Goal: Task Accomplishment & Management: Manage account settings

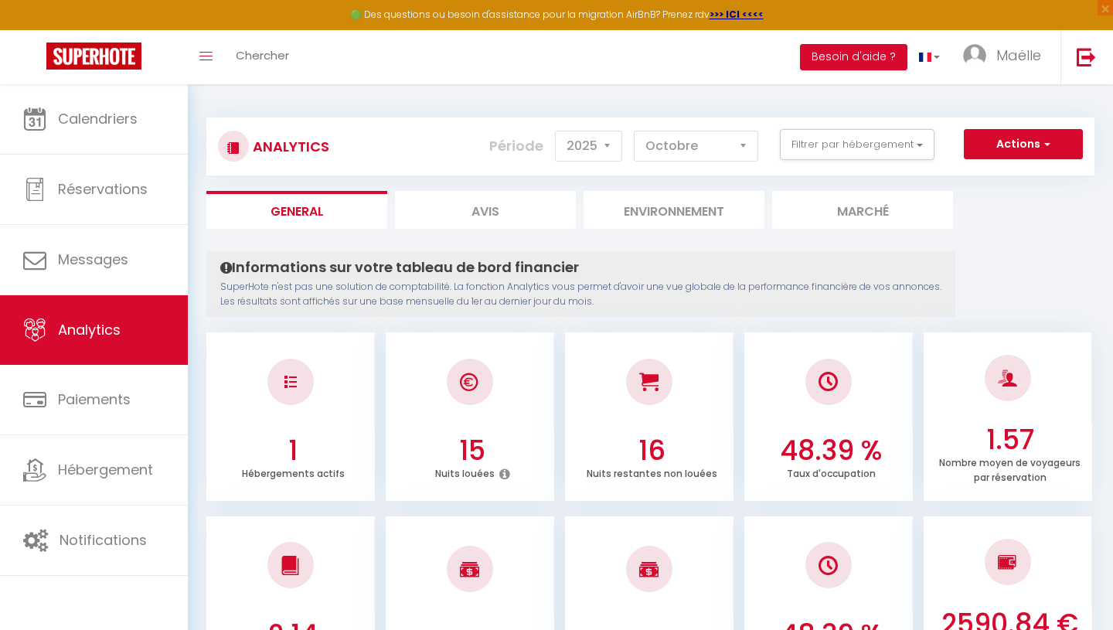
select select "2025"
select select "10"
click at [868, 163] on div "Actions Génération SuperConciergerie Génération SuperAnalyzer Génération SuperE…" at bounding box center [723, 146] width 737 height 35
click at [860, 149] on button "Filtrer par hébergement" at bounding box center [857, 144] width 155 height 31
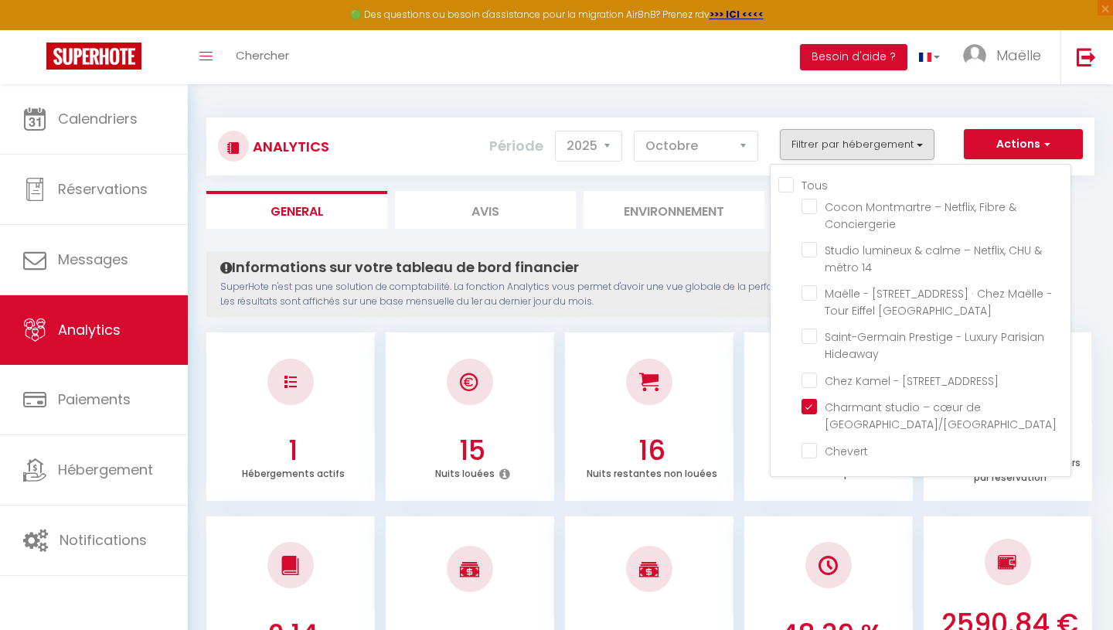
click at [784, 185] on input "Tous" at bounding box center [924, 183] width 292 height 15
checkbox input "true"
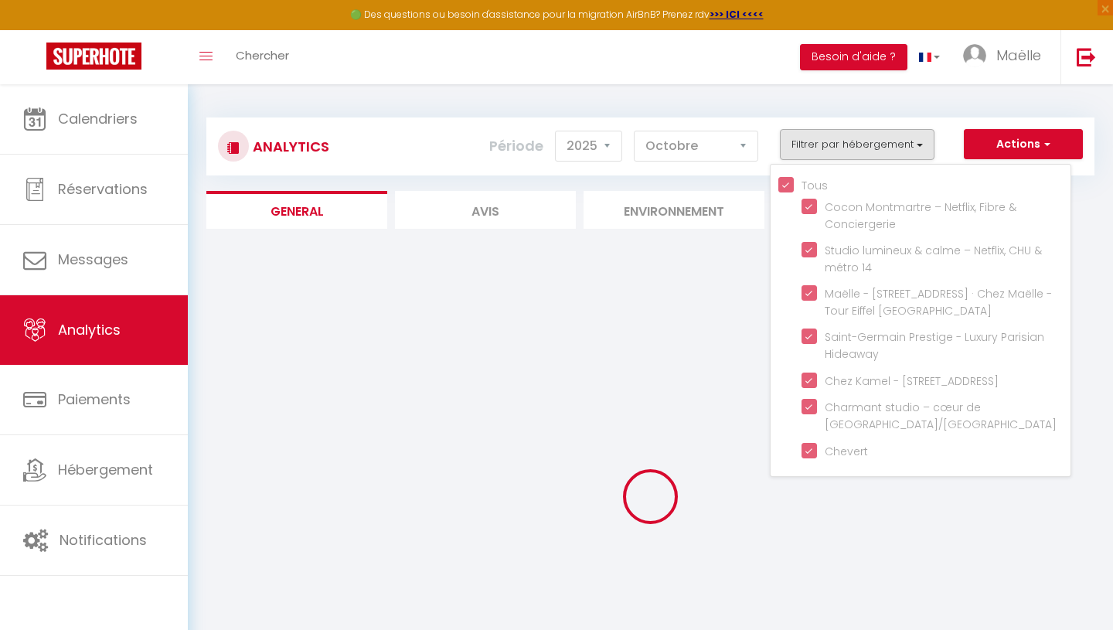
checkbox Conciergerie "true"
checkbox 14 "true"
checkbox Flat "true"
checkbox Hideaway "true"
checkbox Sedaine "true"
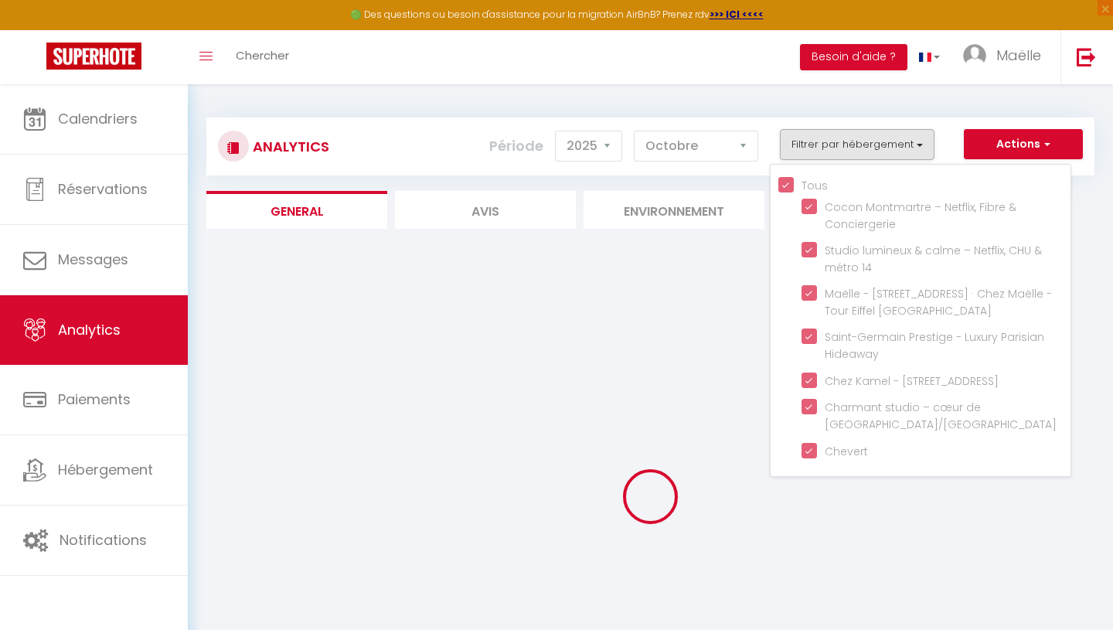
checkbox input "true"
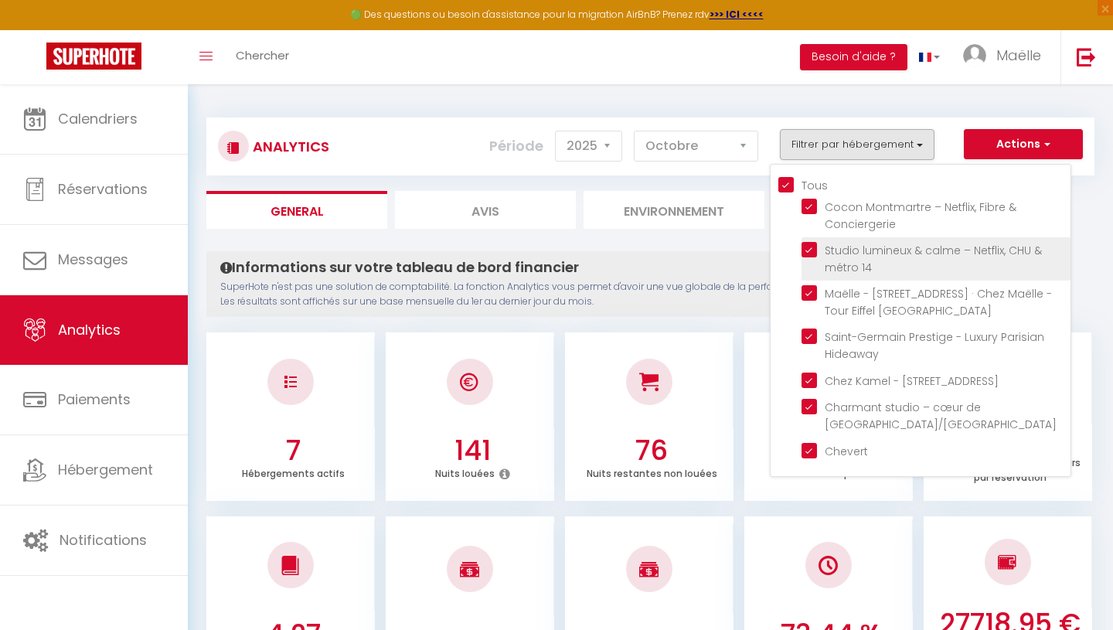
click at [803, 248] on 14 "checkbox" at bounding box center [935, 249] width 269 height 15
checkbox 14 "false"
checkbox input "false"
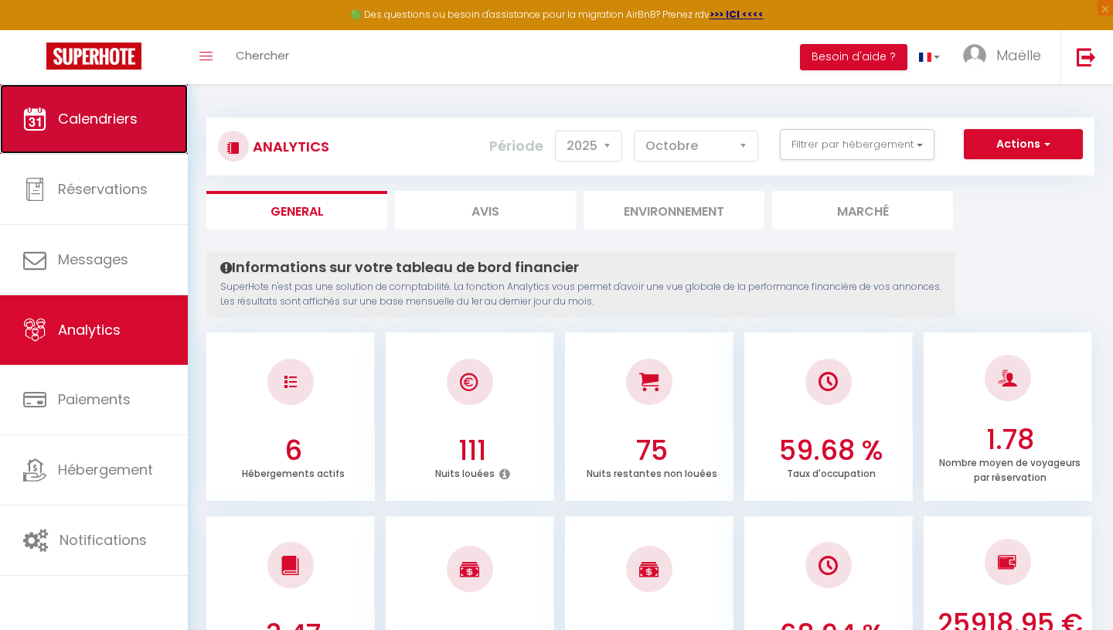
click at [112, 146] on link "Calendriers" at bounding box center [94, 119] width 188 height 70
